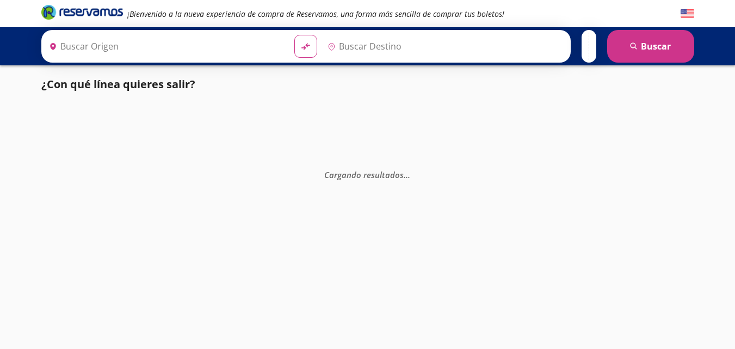
type input "Toluca, [GEOGRAPHIC_DATA]"
type input "[PERSON_NAME] de Querétaro, [GEOGRAPHIC_DATA]"
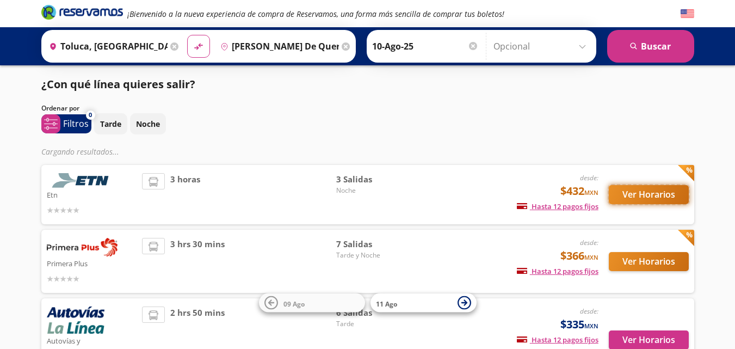
click at [650, 193] on button "Ver Horarios" at bounding box center [649, 194] width 80 height 19
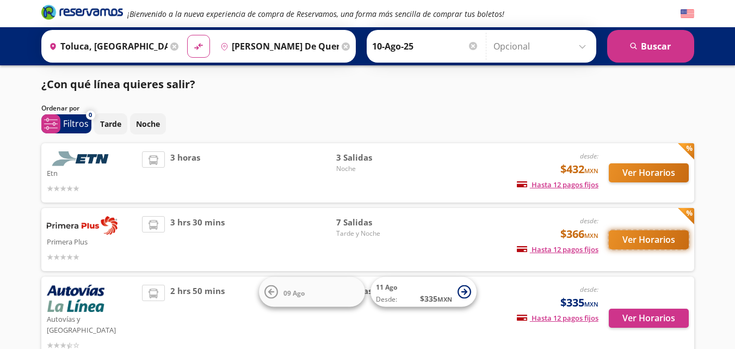
click at [642, 235] on button "Ver Horarios" at bounding box center [649, 239] width 80 height 19
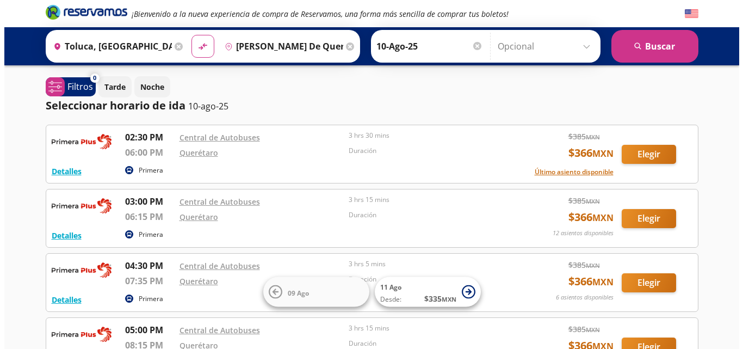
scroll to position [54, 0]
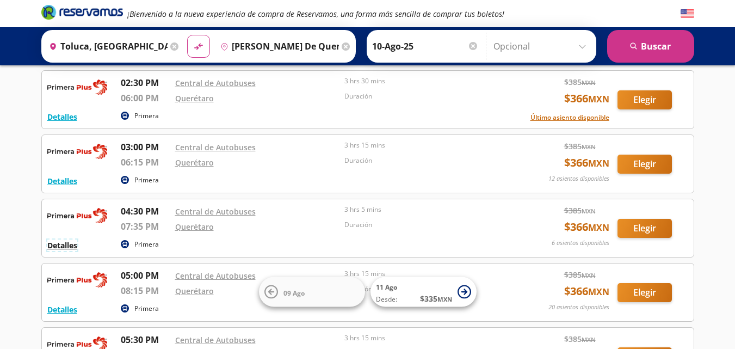
click at [65, 244] on button "Detalles" at bounding box center [62, 244] width 30 height 11
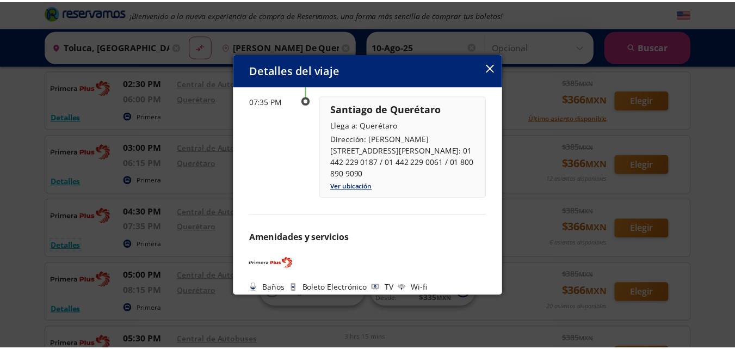
scroll to position [177, 0]
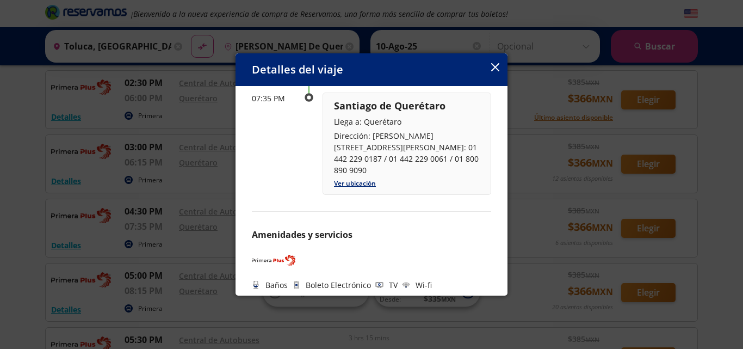
click at [497, 65] on icon "button" at bounding box center [495, 67] width 8 height 8
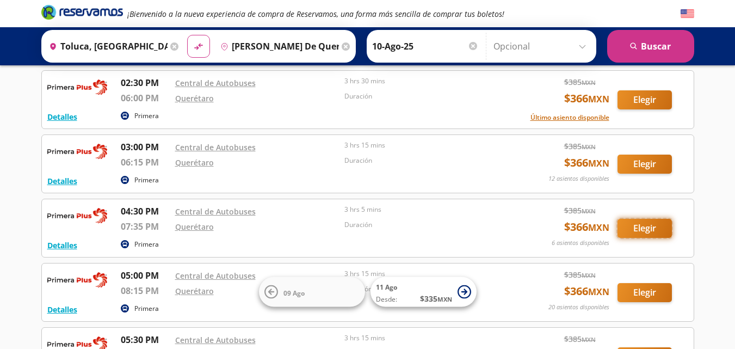
click at [641, 229] on button "Elegir" at bounding box center [644, 228] width 54 height 19
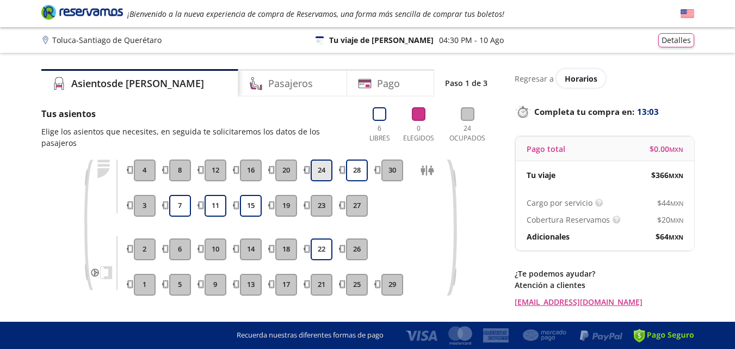
click at [323, 159] on button "24" at bounding box center [322, 170] width 22 height 22
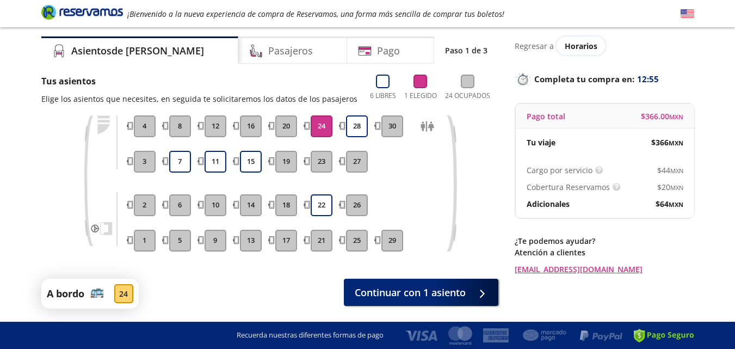
scroll to position [69, 0]
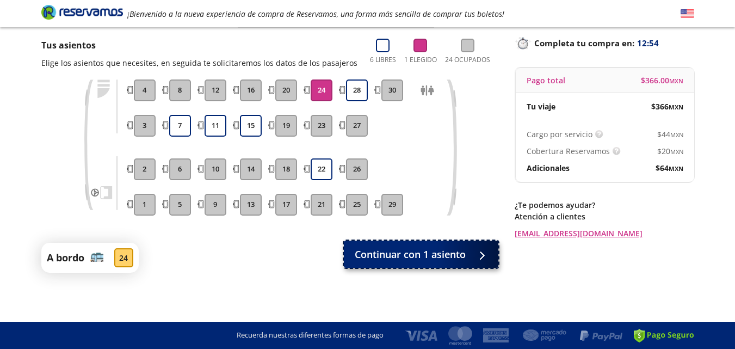
click at [417, 252] on span "Continuar con 1 asiento" at bounding box center [410, 254] width 111 height 15
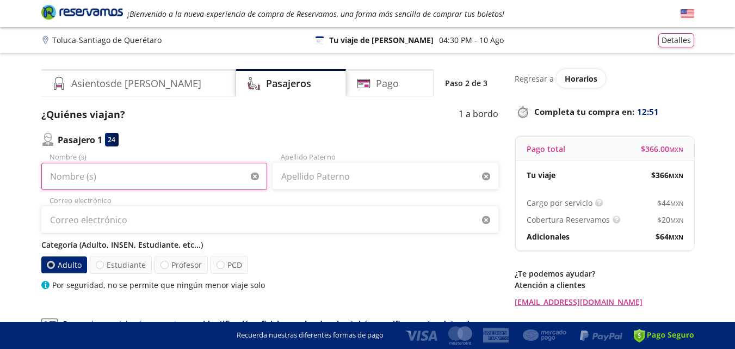
click at [62, 175] on input "Nombre (s)" at bounding box center [154, 176] width 226 height 27
type input "[PERSON_NAME]"
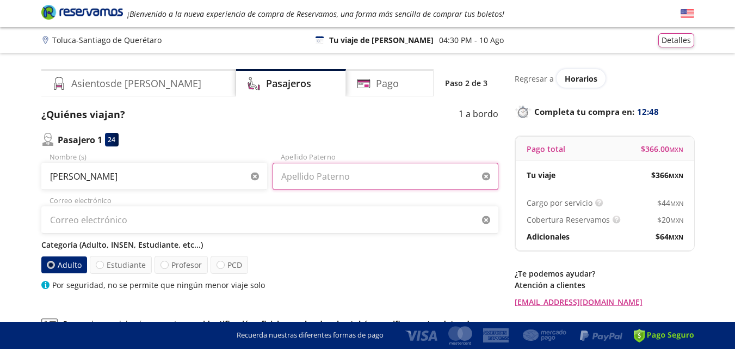
click at [309, 178] on input "Apellido Paterno" at bounding box center [385, 176] width 226 height 27
type input "[PERSON_NAME]"
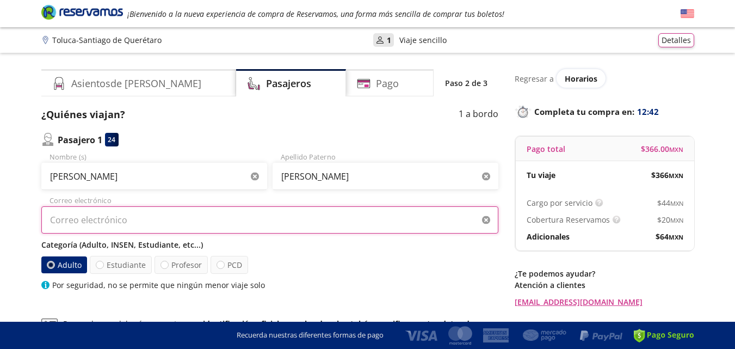
click at [98, 221] on input "Correo electrónico" at bounding box center [269, 219] width 457 height 27
type input "[EMAIL_ADDRESS][DOMAIN_NAME]"
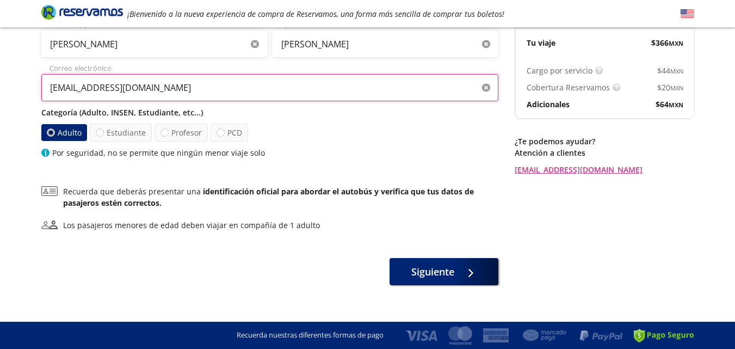
scroll to position [145, 0]
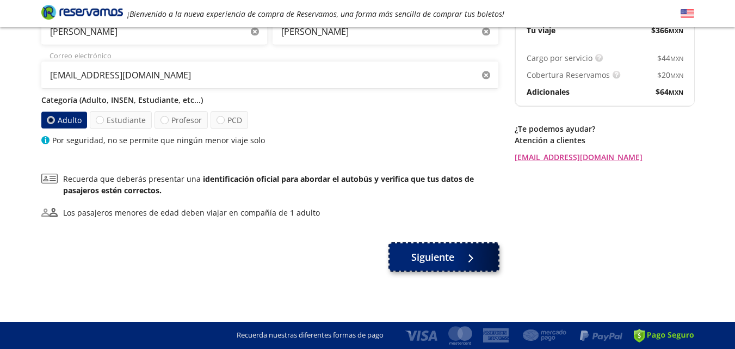
click at [444, 257] on span "Siguiente" at bounding box center [432, 257] width 43 height 15
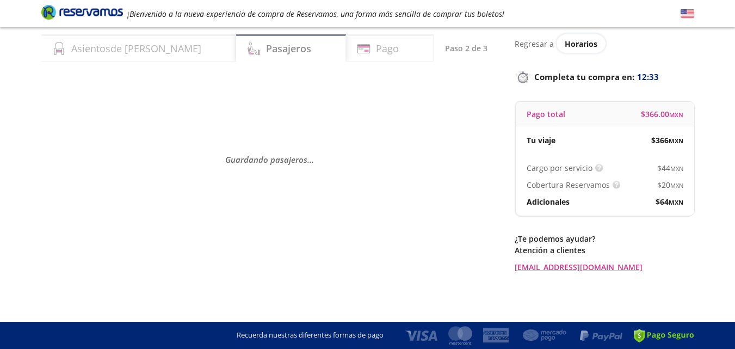
scroll to position [0, 0]
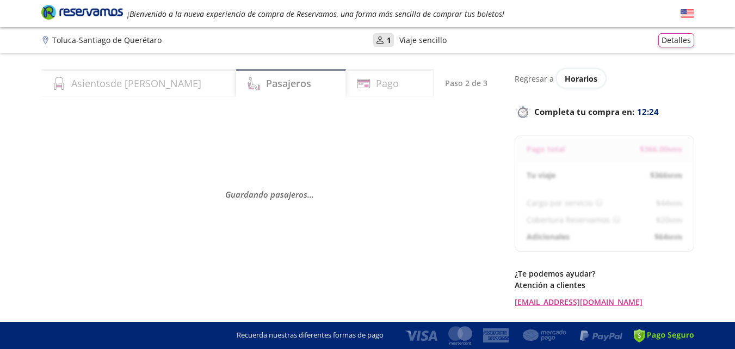
select select "MX"
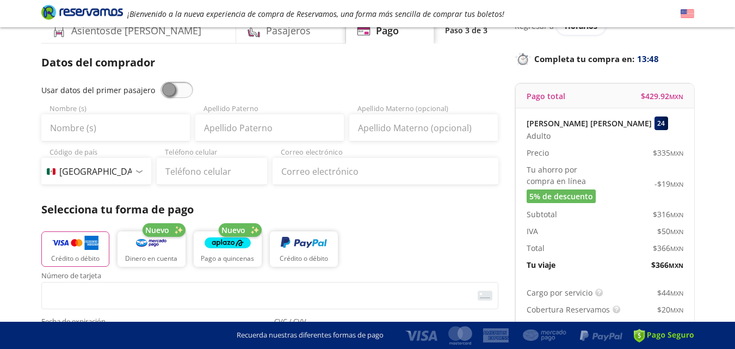
scroll to position [54, 0]
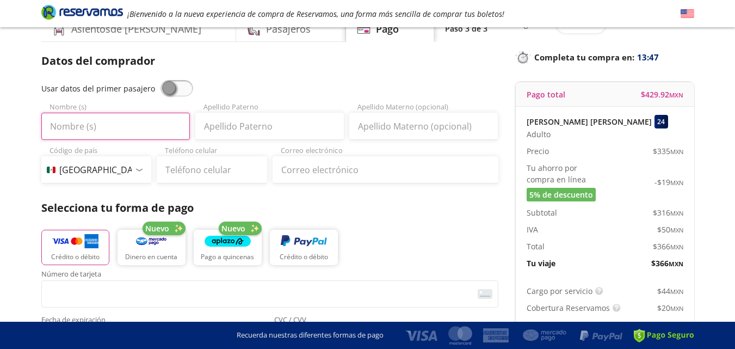
click at [77, 123] on input "Nombre (s)" at bounding box center [115, 126] width 148 height 27
type input "[PERSON_NAME]"
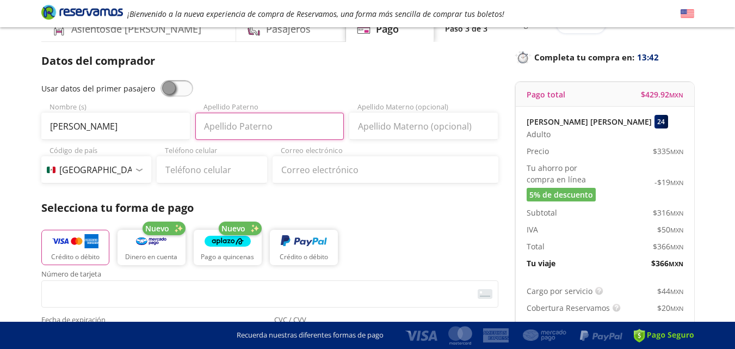
click at [228, 134] on input "Apellido Paterno" at bounding box center [269, 126] width 148 height 27
type input "[PERSON_NAME]"
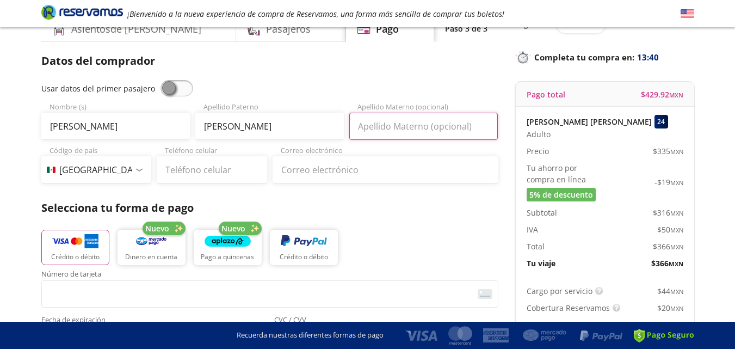
click at [392, 130] on input "Apellido Materno (opcional)" at bounding box center [423, 126] width 148 height 27
type input "[PERSON_NAME]"
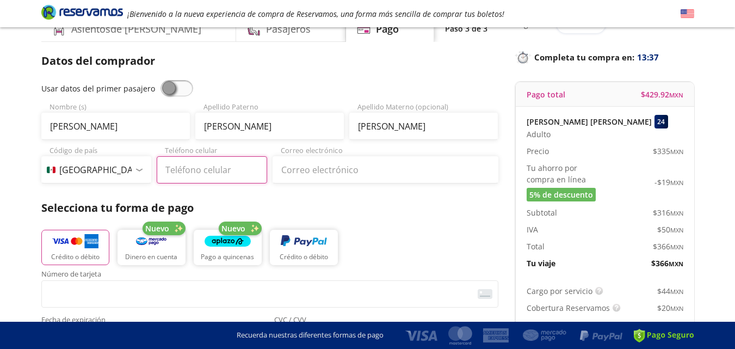
click at [177, 170] on input "Teléfono celular" at bounding box center [212, 169] width 110 height 27
type input "[PHONE_NUMBER]"
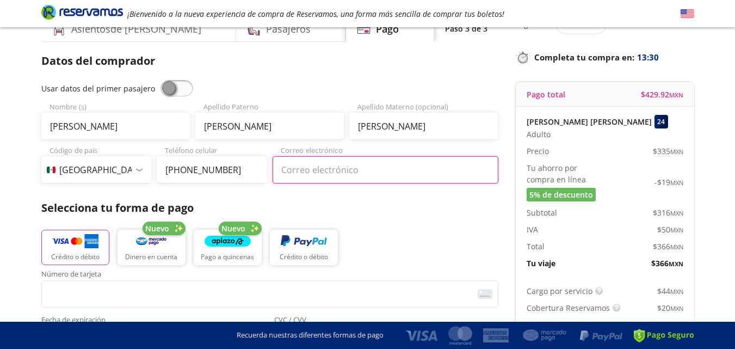
click at [301, 170] on input "Correo electrónico" at bounding box center [385, 169] width 226 height 27
type input "[EMAIL_ADDRESS][DOMAIN_NAME]"
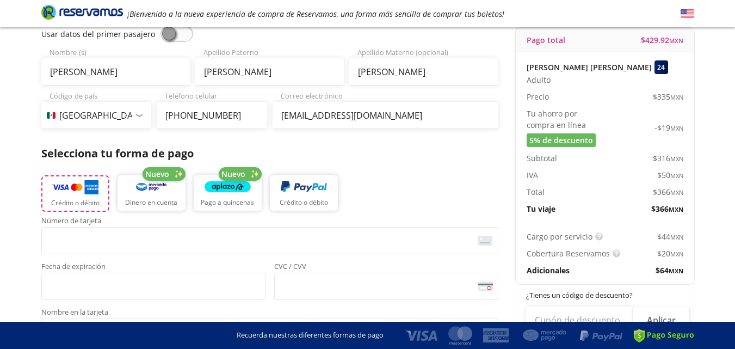
click at [78, 191] on img "button" at bounding box center [75, 187] width 46 height 16
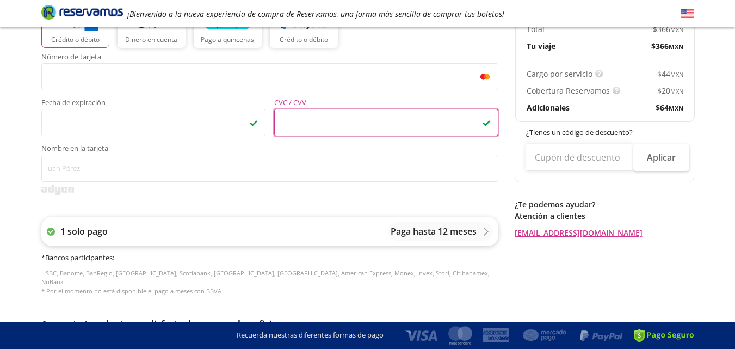
scroll to position [272, 0]
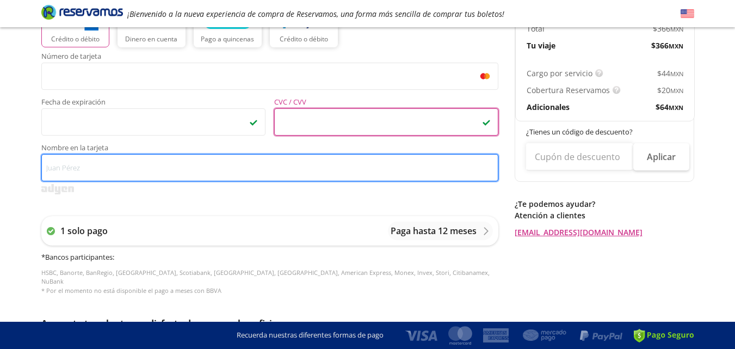
click at [90, 162] on input "Nombre en la tarjeta" at bounding box center [269, 167] width 457 height 27
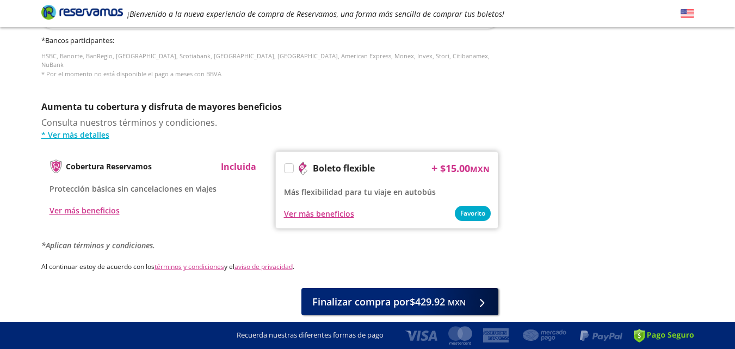
scroll to position [489, 0]
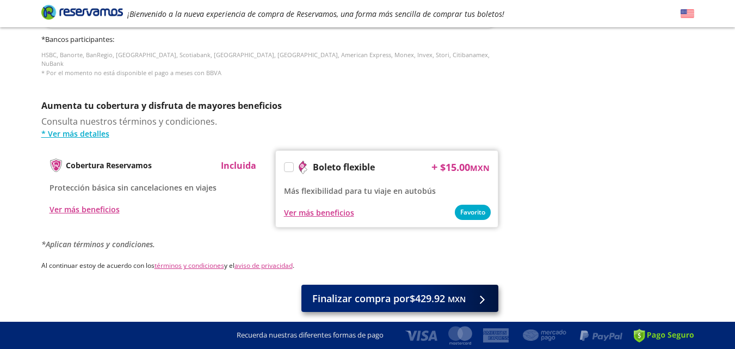
type input "[PERSON_NAME]"
click at [402, 291] on span "Finalizar compra por $429.92 MXN" at bounding box center [388, 298] width 153 height 15
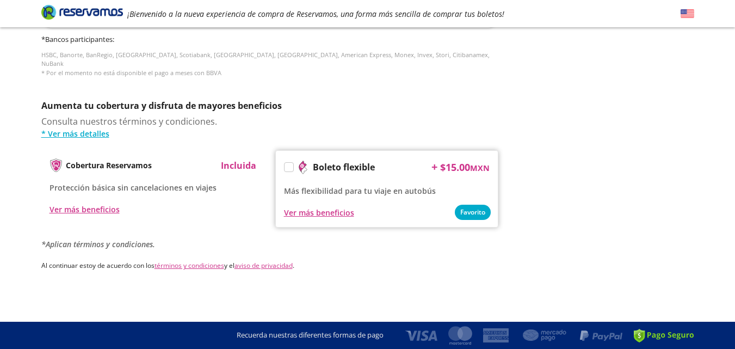
scroll to position [0, 0]
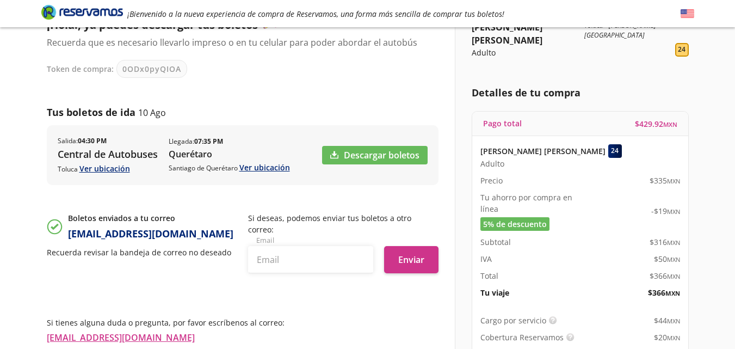
scroll to position [109, 0]
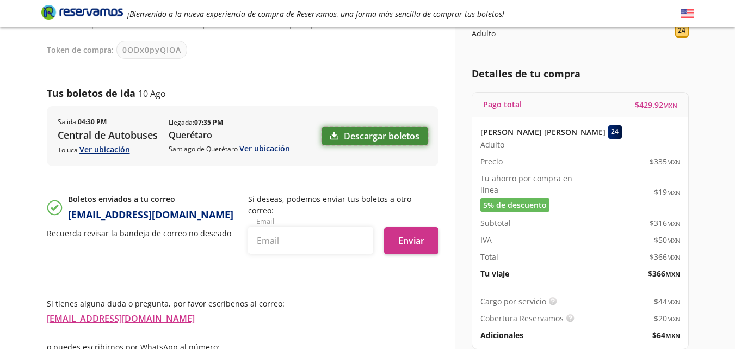
click at [346, 139] on link "Descargar boletos" at bounding box center [375, 136] width 106 height 18
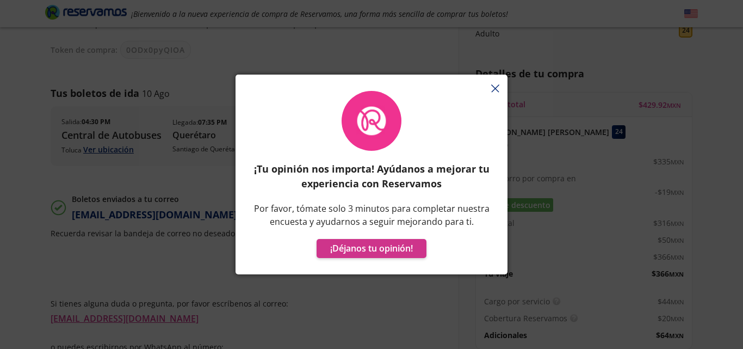
click at [497, 88] on div "¡Tu opinión nos importa! Ayúdanos a mejorar tu experiencia con Reservamos Por f…" at bounding box center [371, 179] width 272 height 189
click at [375, 251] on button "¡Déjanos tu opinión!" at bounding box center [372, 248] width 110 height 19
